Goal: Complete application form

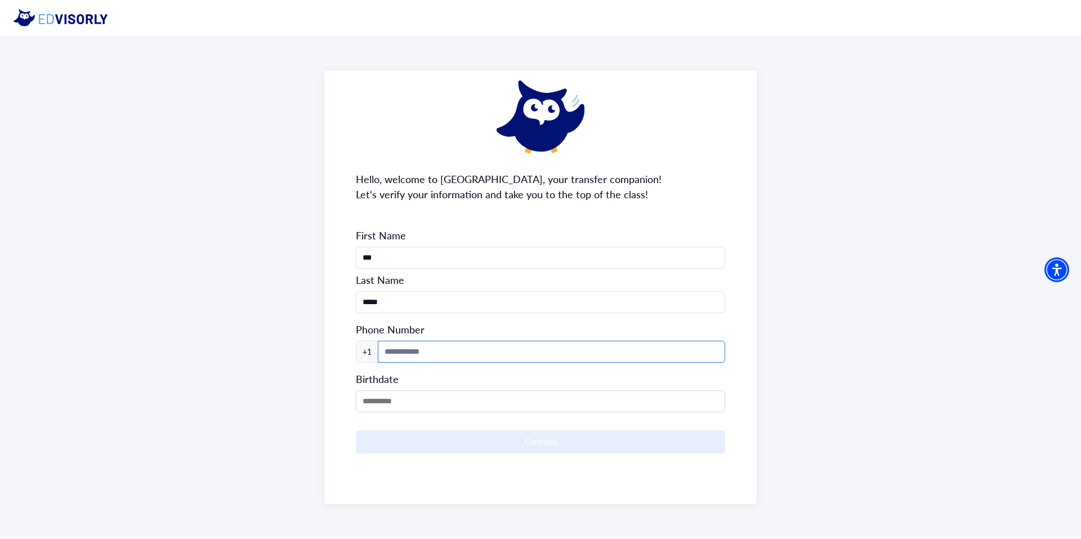
click at [420, 344] on input at bounding box center [552, 352] width 348 height 22
type input "**********"
click at [447, 390] on input "MM/DD/YYYY" at bounding box center [540, 401] width 369 height 22
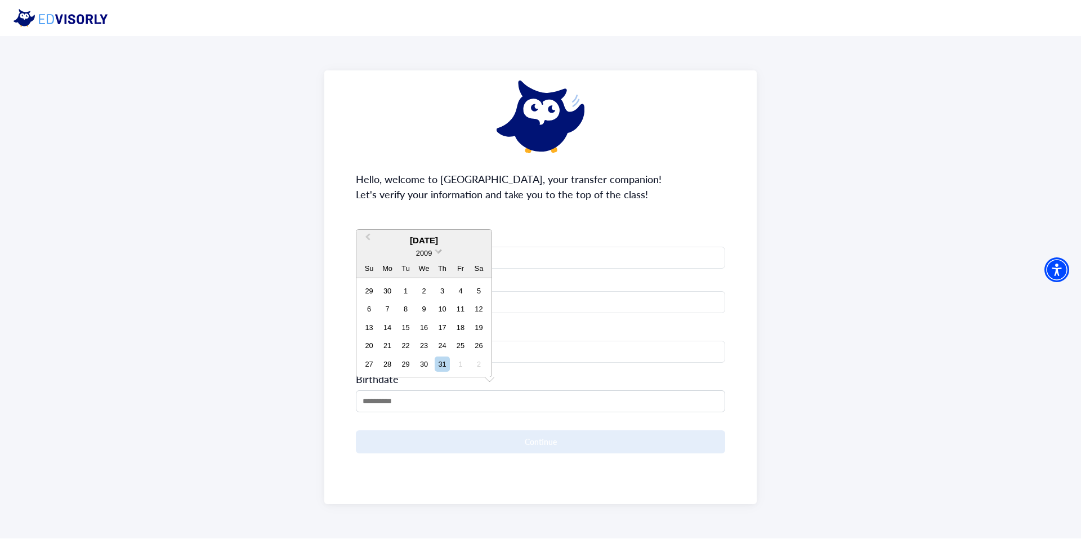
click at [429, 251] on span "2009" at bounding box center [424, 253] width 16 height 8
click at [434, 286] on div "2006" at bounding box center [424, 286] width 66 height 11
click at [376, 219] on div "[DATE]" at bounding box center [424, 222] width 135 height 13
click at [368, 217] on span "Previous Month" at bounding box center [368, 221] width 0 height 17
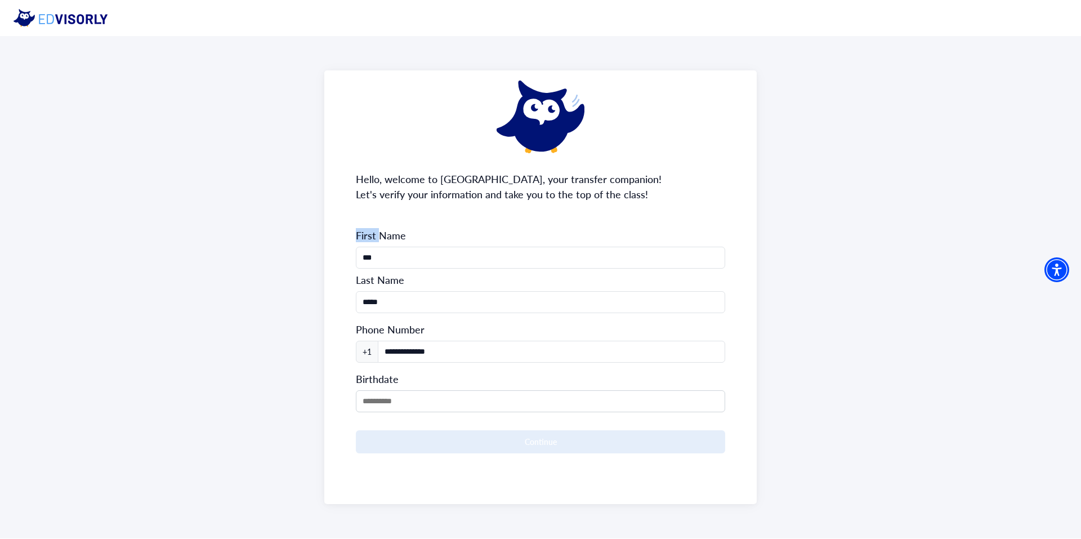
click at [368, 217] on div "**********" at bounding box center [540, 287] width 433 height 434
click at [421, 397] on input "MM/DD/YYYY" at bounding box center [540, 401] width 369 height 22
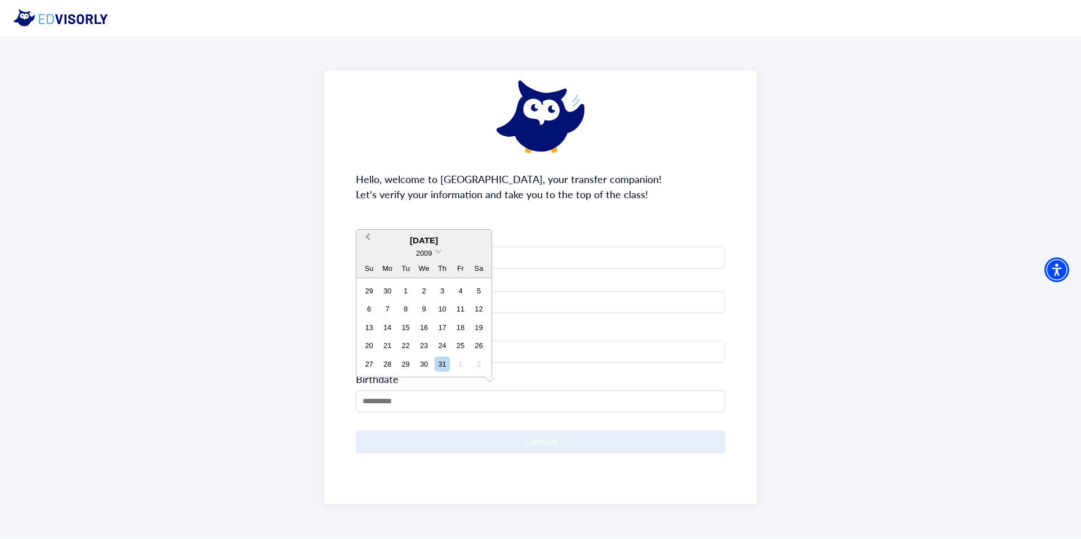
click at [368, 238] on span "Previous Month" at bounding box center [368, 239] width 0 height 17
click at [426, 233] on span "2009" at bounding box center [424, 235] width 16 height 8
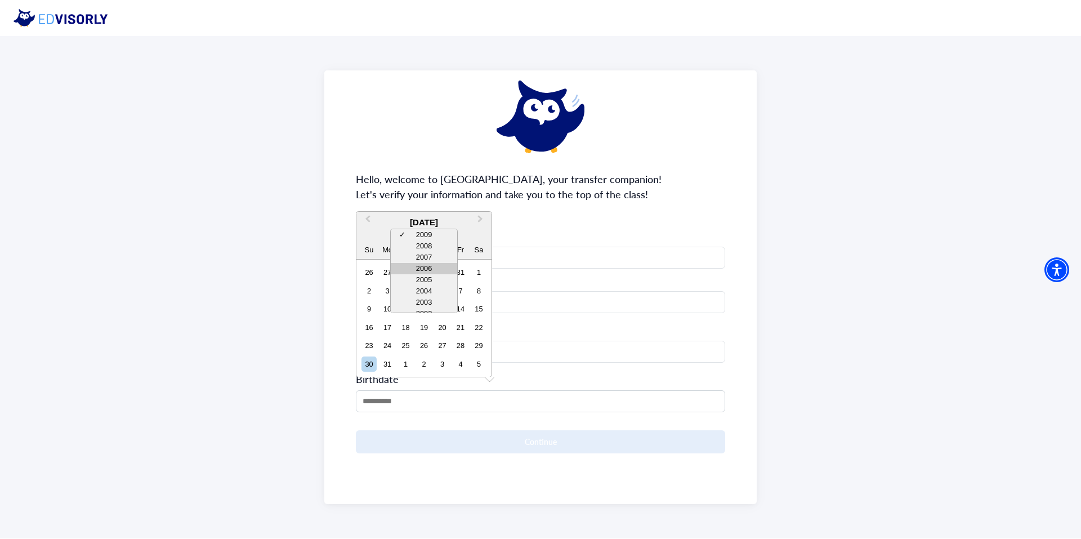
click at [435, 267] on div "2006" at bounding box center [424, 268] width 66 height 11
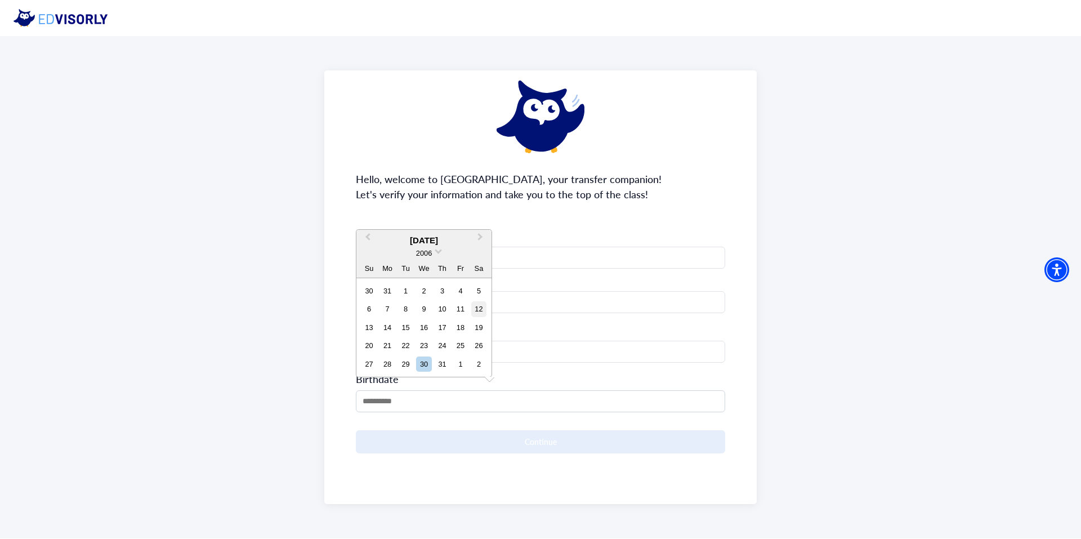
click at [479, 308] on div "12" at bounding box center [478, 308] width 15 height 15
type input "**********"
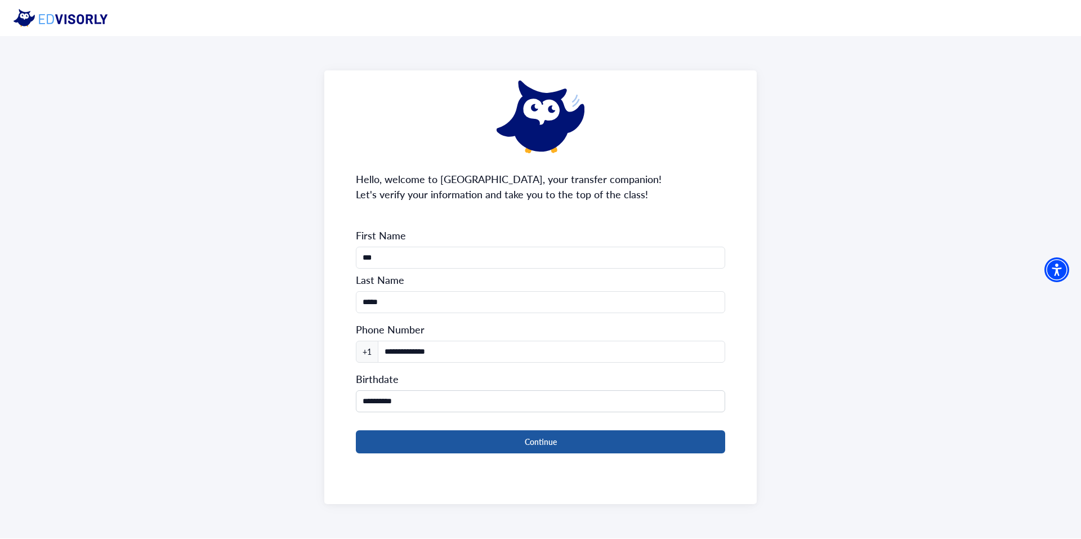
click at [518, 434] on button "Continue" at bounding box center [540, 441] width 369 height 23
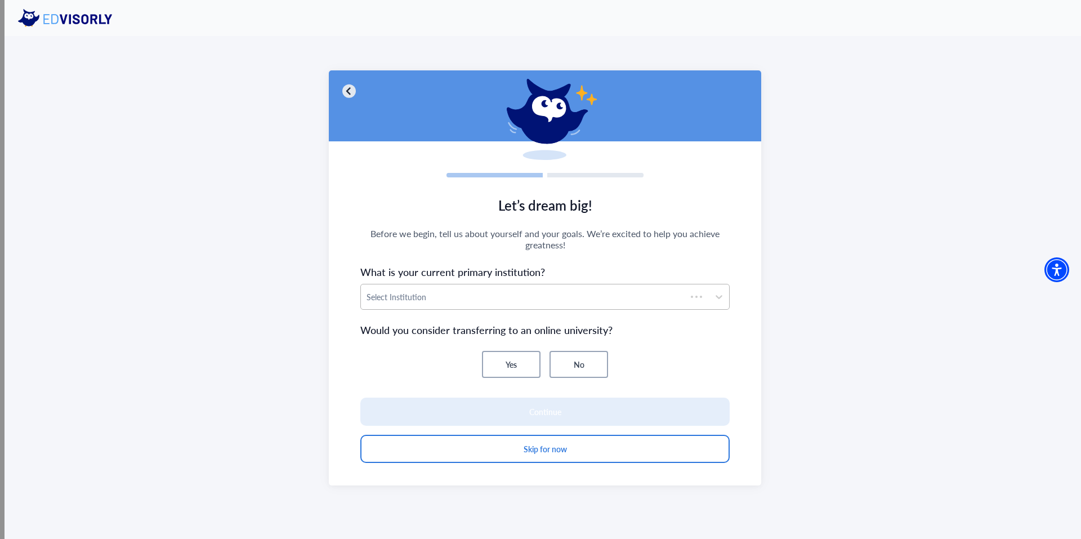
click at [464, 302] on div at bounding box center [524, 297] width 314 height 14
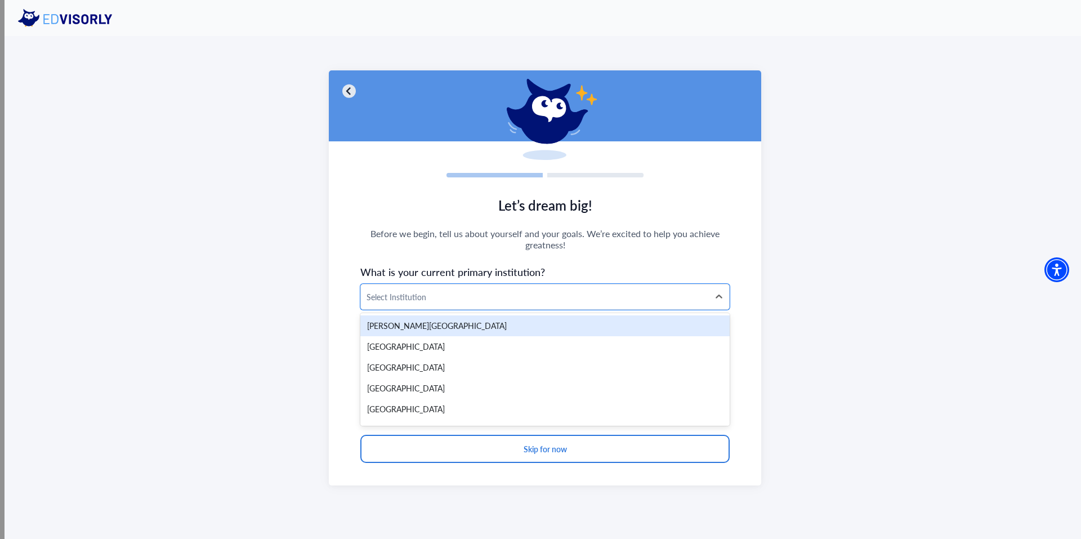
scroll to position [113, 0]
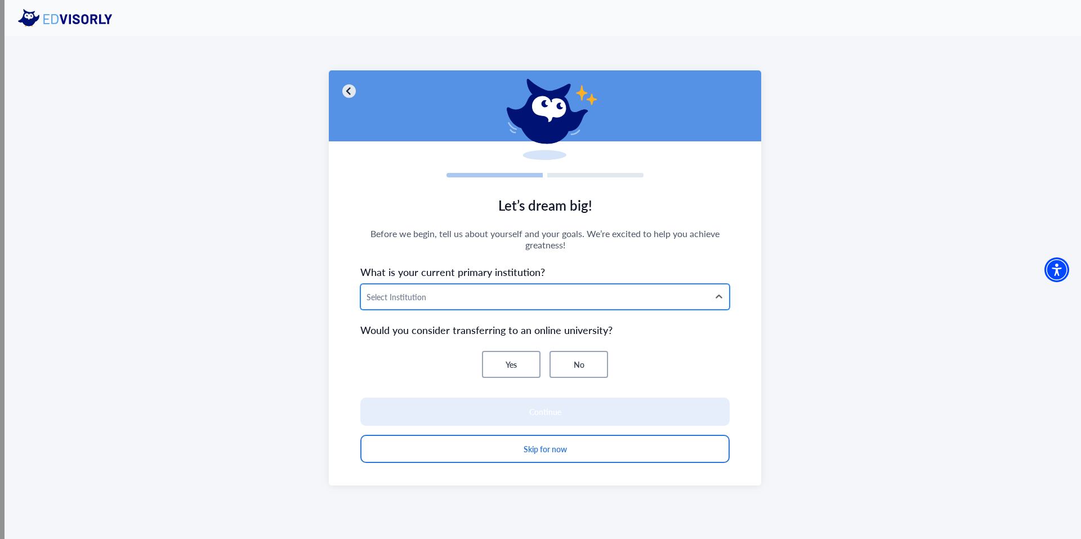
click at [421, 293] on div at bounding box center [535, 297] width 337 height 14
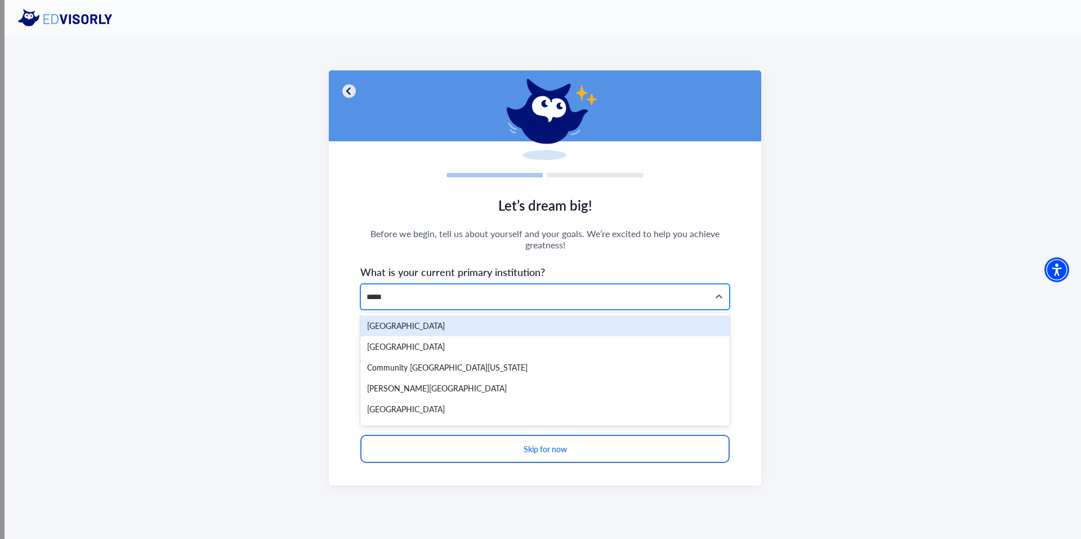
type input "******"
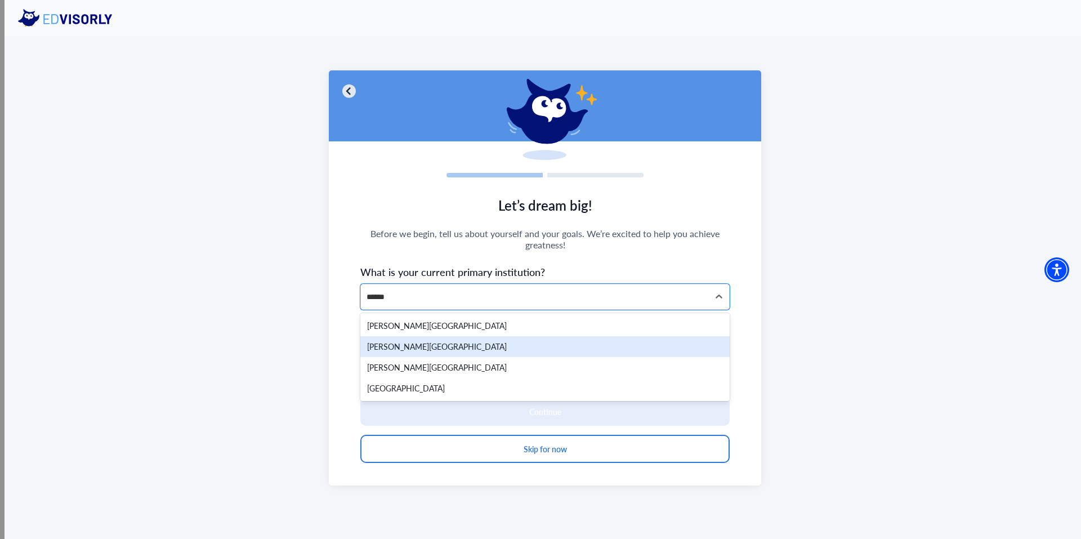
click at [444, 345] on div "[PERSON_NAME][GEOGRAPHIC_DATA]" at bounding box center [544, 346] width 369 height 21
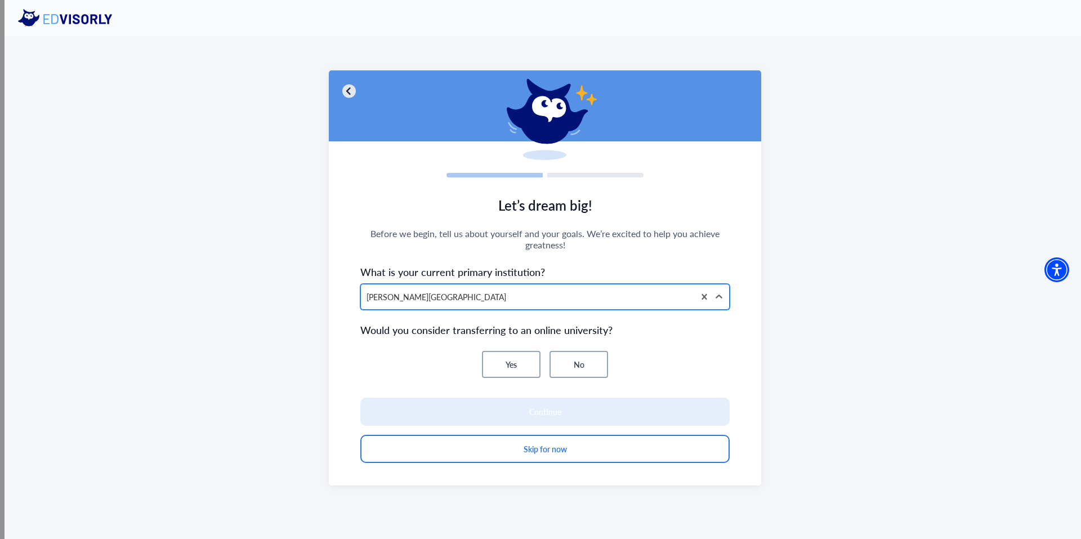
click at [445, 296] on div at bounding box center [528, 297] width 322 height 14
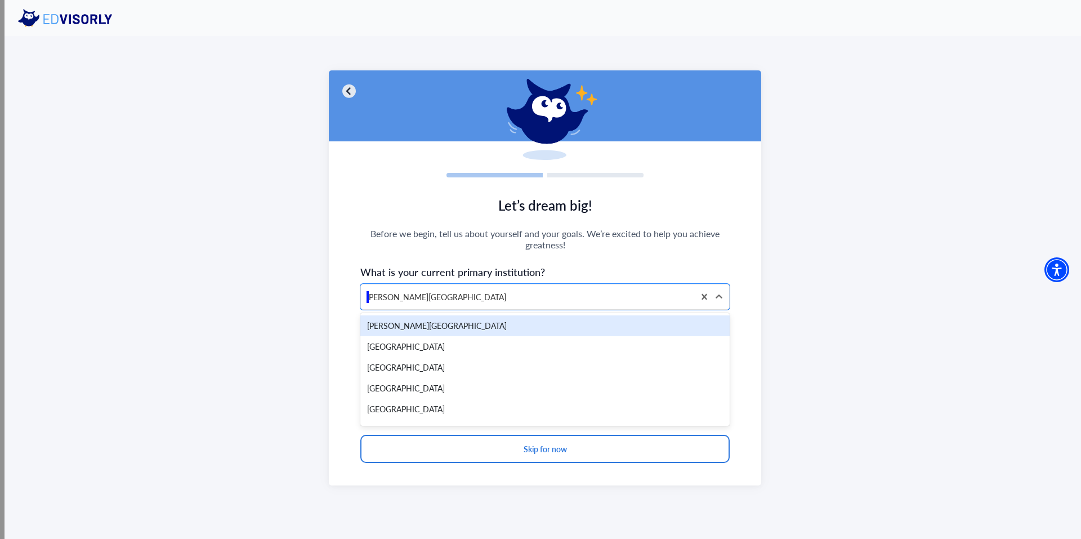
click at [348, 302] on section "Let’s dream big! Before we begin, tell us about yourself and your goals. We’re …" at bounding box center [545, 335] width 433 height 299
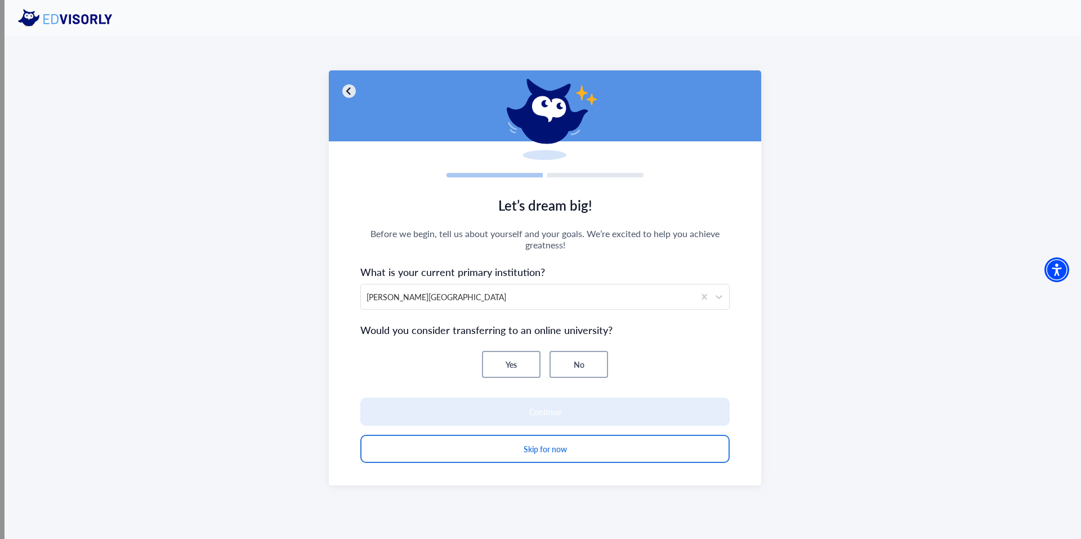
click at [589, 370] on button "No" at bounding box center [579, 364] width 59 height 27
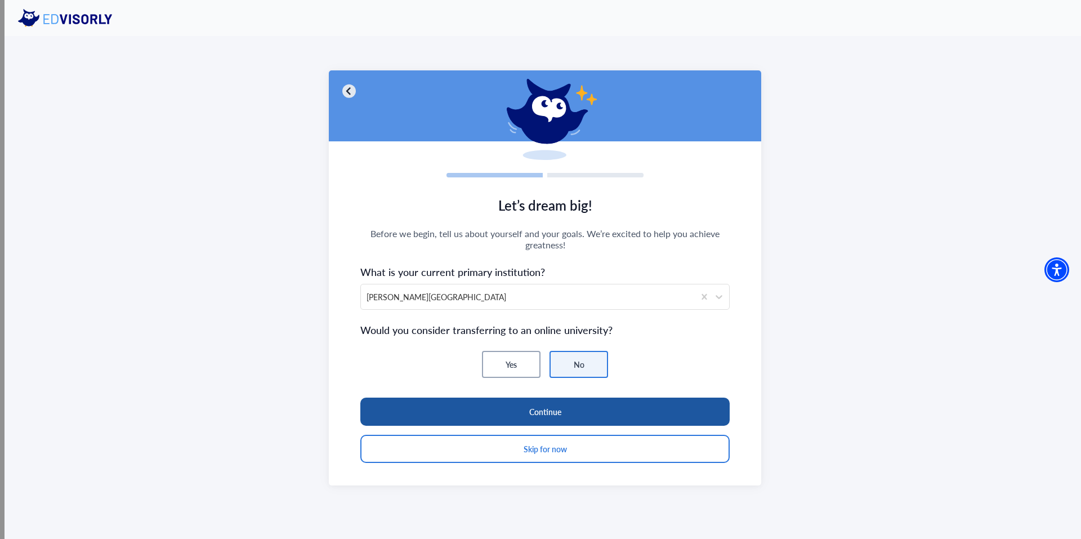
click at [543, 411] on button "Continue" at bounding box center [544, 412] width 369 height 28
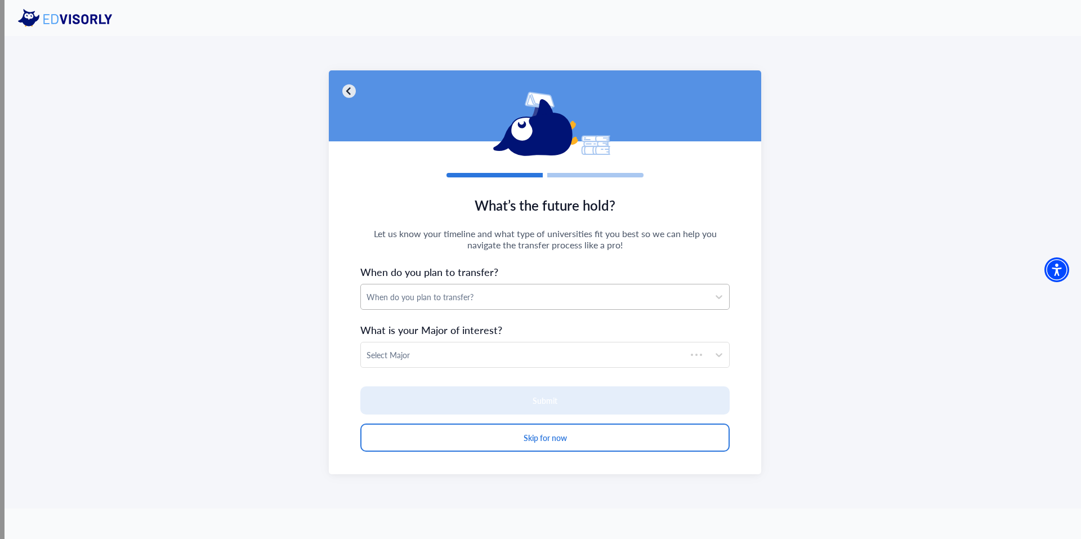
click at [447, 297] on div "When do you plan to transfer?" at bounding box center [535, 297] width 337 height 12
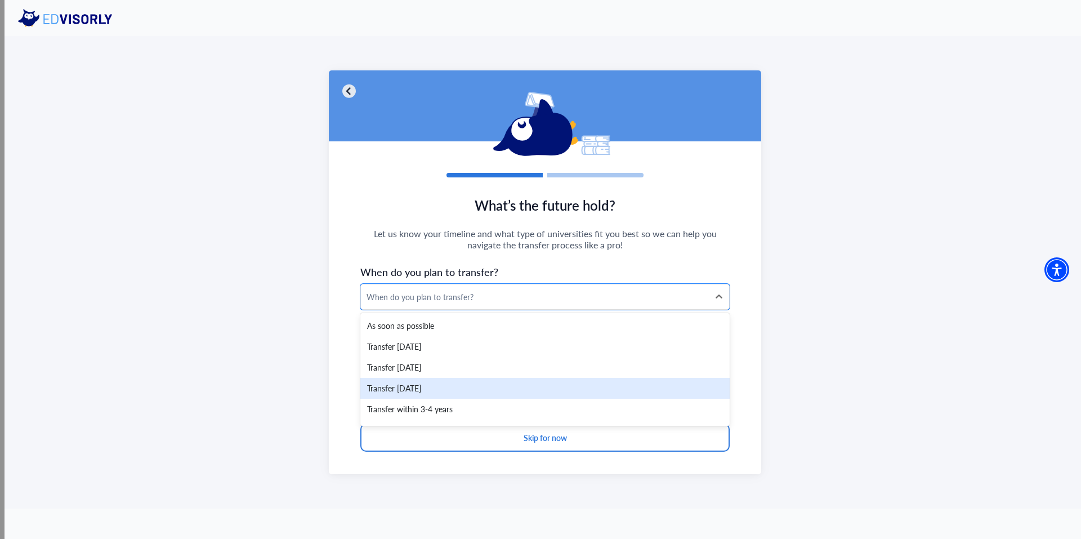
click at [447, 382] on div "Transfer [DATE]" at bounding box center [544, 388] width 369 height 21
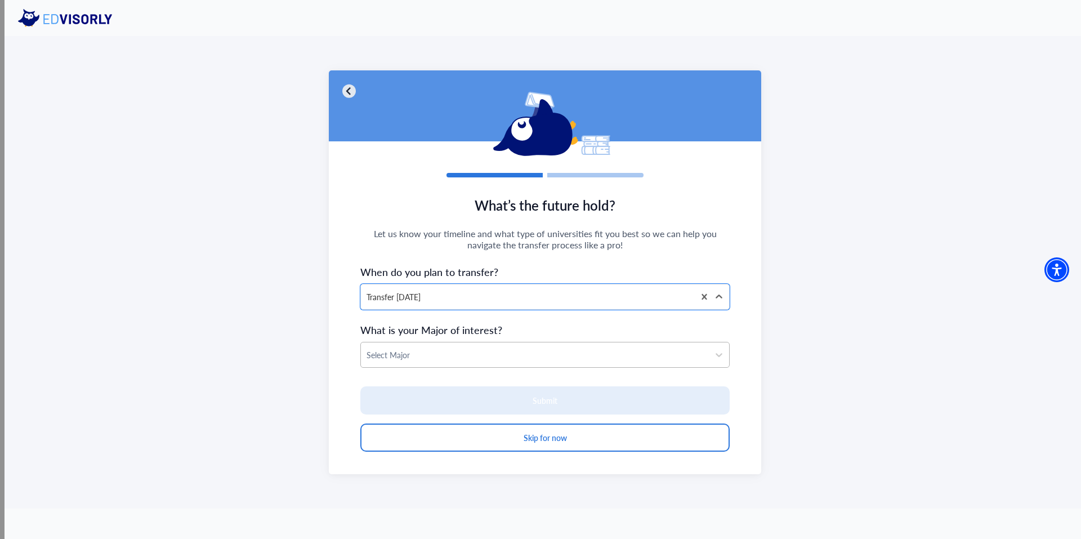
click at [428, 354] on div at bounding box center [535, 355] width 337 height 14
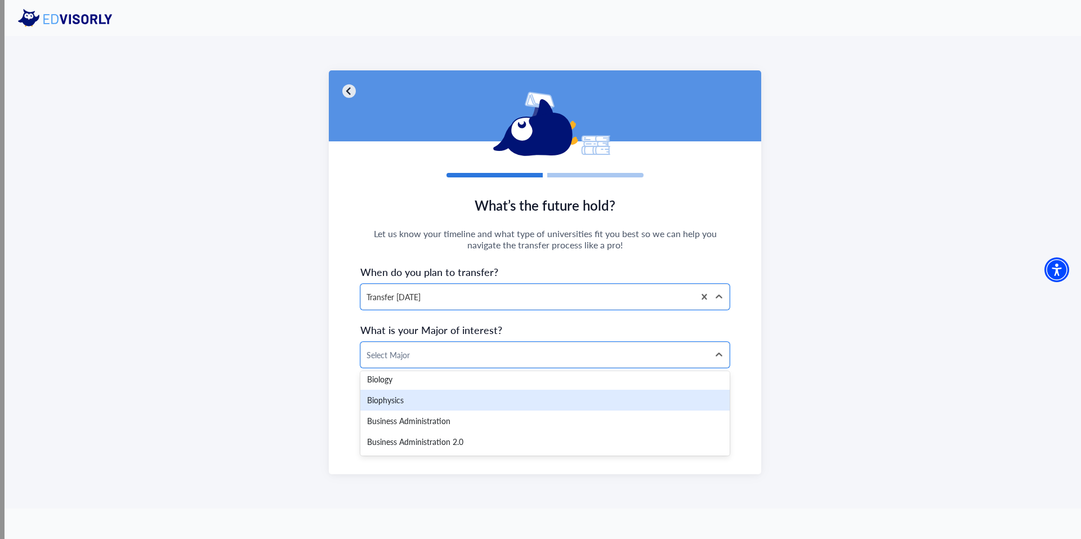
scroll to position [451, 0]
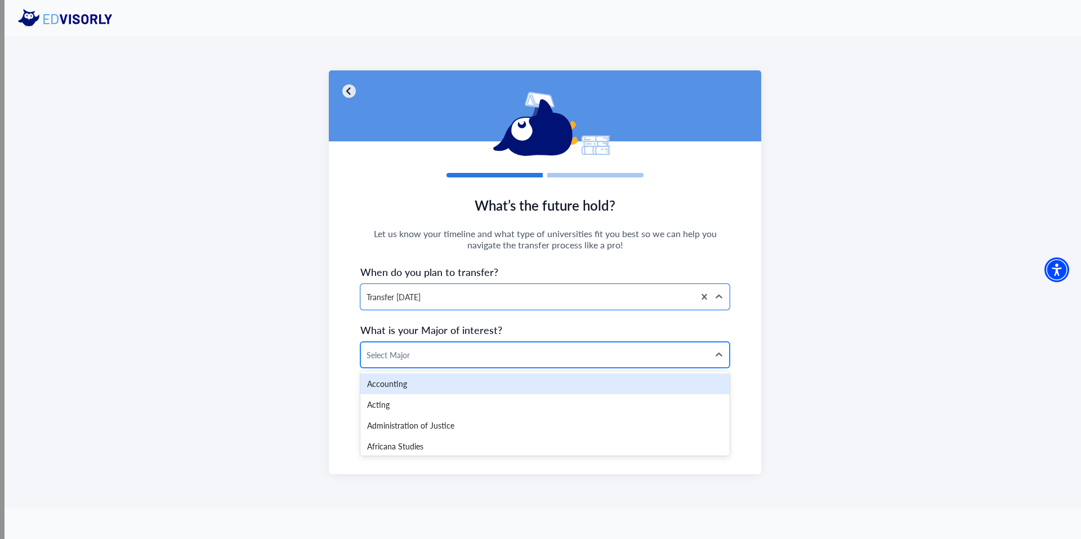
click at [471, 357] on div at bounding box center [535, 355] width 337 height 14
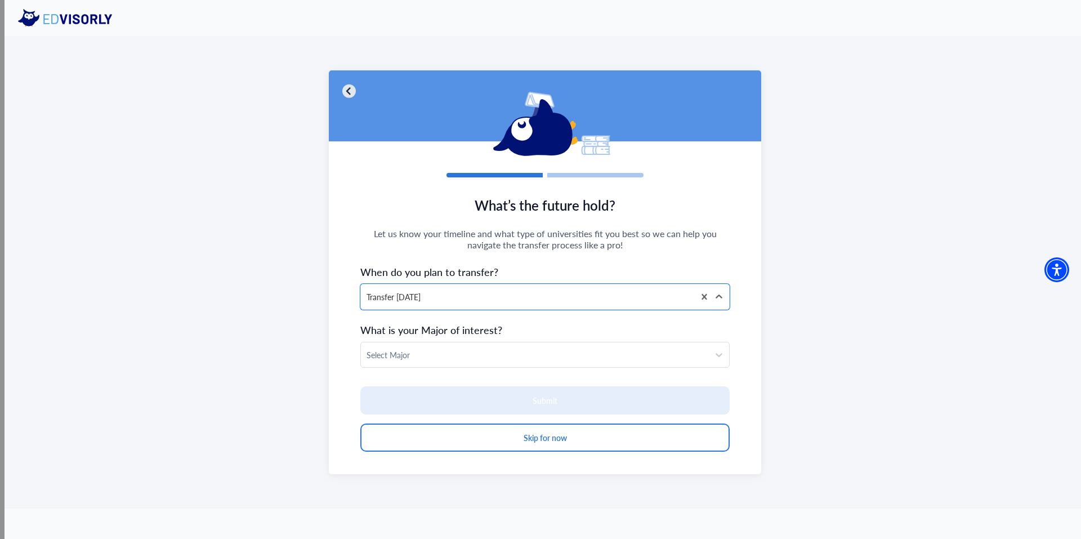
drag, startPoint x: 453, startPoint y: 395, endPoint x: 376, endPoint y: 384, distance: 77.5
drag, startPoint x: 376, startPoint y: 384, endPoint x: 361, endPoint y: 368, distance: 21.5
click at [349, 375] on section "What’s the future hold? Let us know your timeline and what type of universities…" at bounding box center [545, 330] width 433 height 288
click at [400, 356] on div at bounding box center [535, 355] width 337 height 14
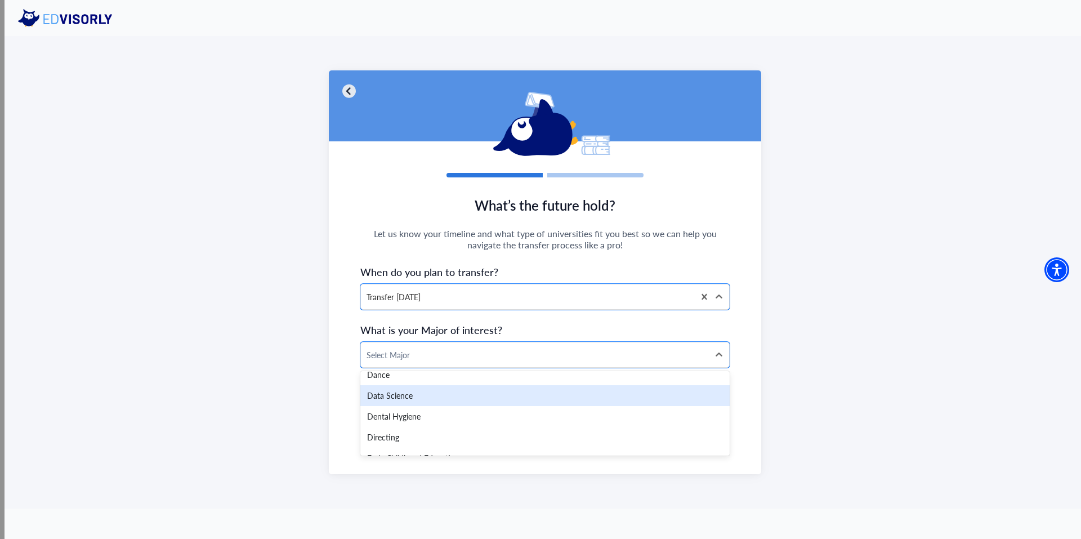
scroll to position [789, 0]
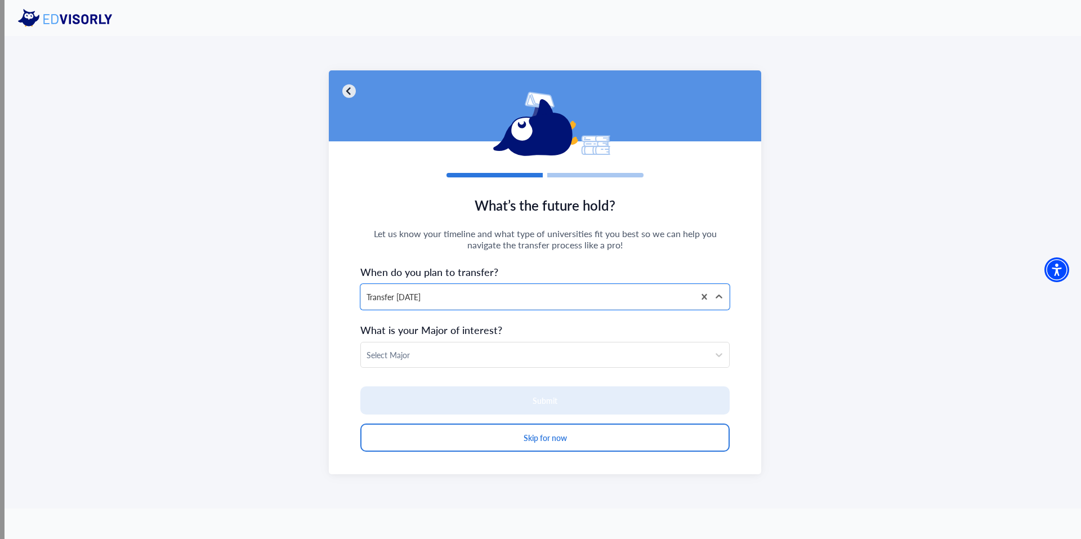
drag, startPoint x: 431, startPoint y: 397, endPoint x: 330, endPoint y: 386, distance: 101.9
drag, startPoint x: 330, startPoint y: 386, endPoint x: 335, endPoint y: 382, distance: 6.4
click at [335, 382] on section "What’s the future hold? Let us know your timeline and what type of universities…" at bounding box center [545, 330] width 433 height 288
click at [419, 354] on div at bounding box center [535, 355] width 337 height 14
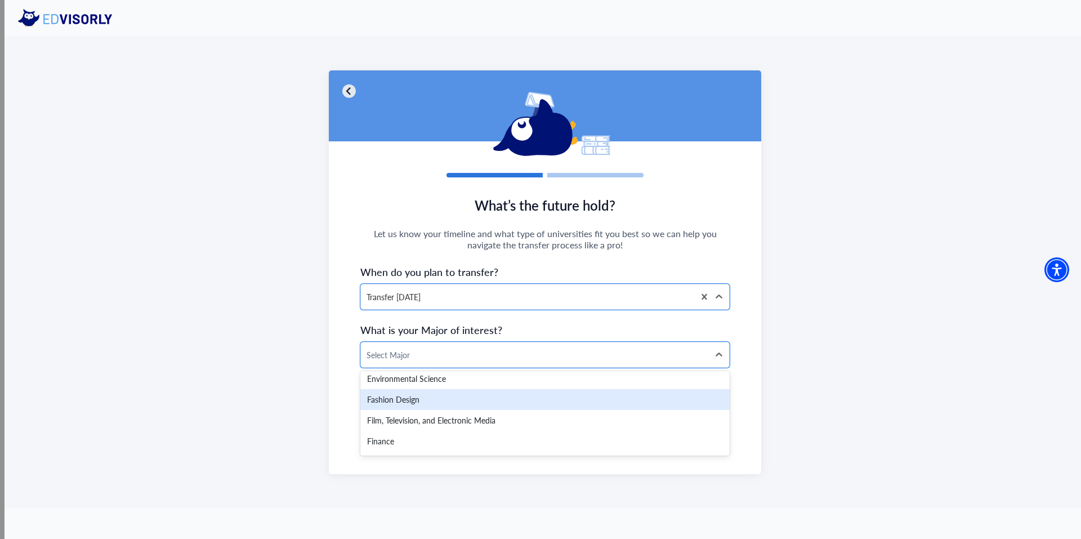
scroll to position [1014, 0]
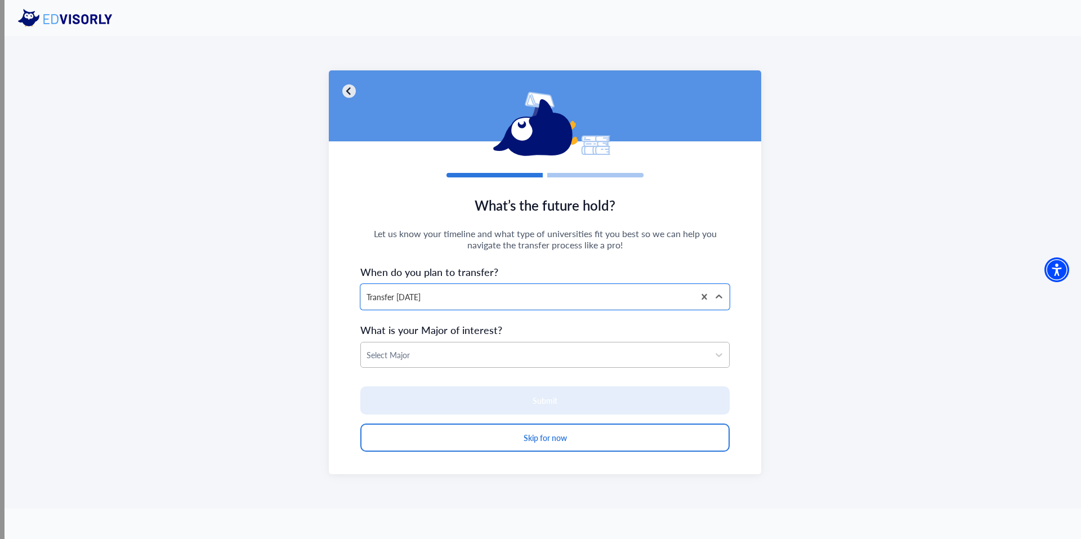
drag, startPoint x: 484, startPoint y: 401, endPoint x: 404, endPoint y: 355, distance: 92.1
click at [404, 355] on div at bounding box center [535, 355] width 337 height 14
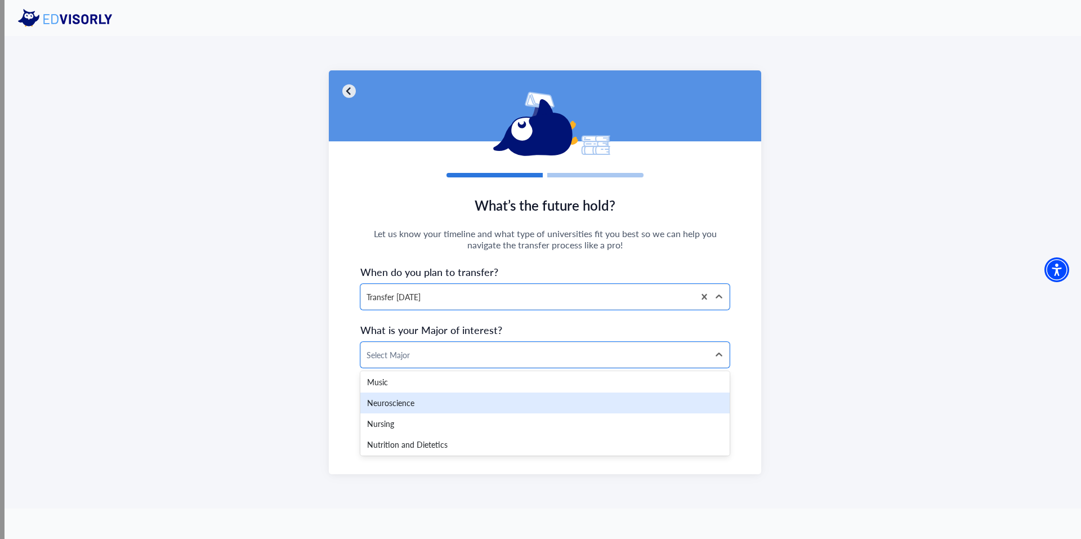
scroll to position [1802, 0]
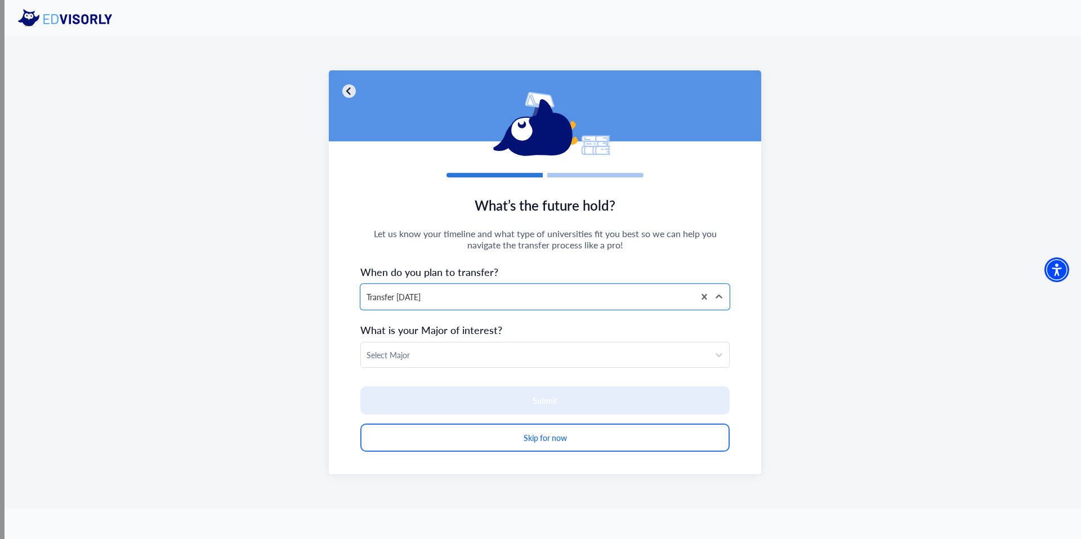
drag, startPoint x: 441, startPoint y: 399, endPoint x: 349, endPoint y: 369, distance: 96.5
click at [341, 376] on section "What’s the future hold? Let us know your timeline and what type of universities…" at bounding box center [545, 330] width 433 height 288
